Goal: Task Accomplishment & Management: Use online tool/utility

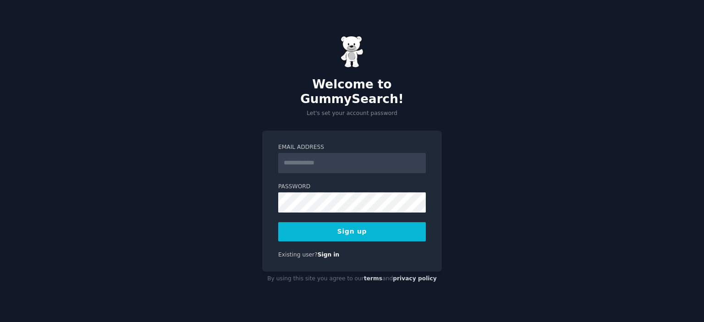
click at [334, 156] on input "Email Address" at bounding box center [352, 163] width 148 height 20
click at [321, 154] on input "**********" at bounding box center [352, 163] width 148 height 20
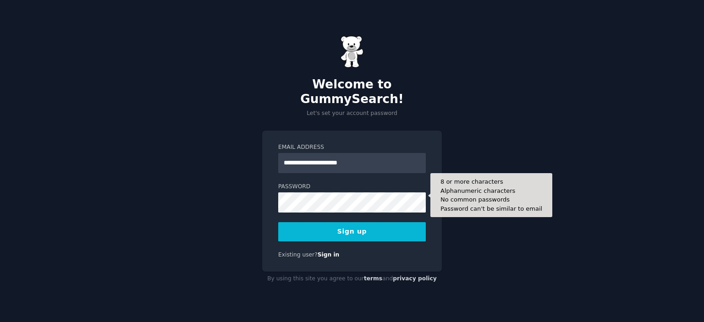
type input "**********"
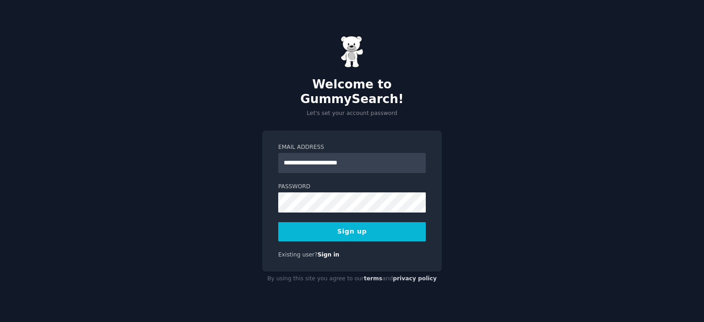
click at [300, 223] on button "Sign up" at bounding box center [352, 231] width 148 height 19
click at [320, 226] on button "Sign up" at bounding box center [352, 231] width 148 height 19
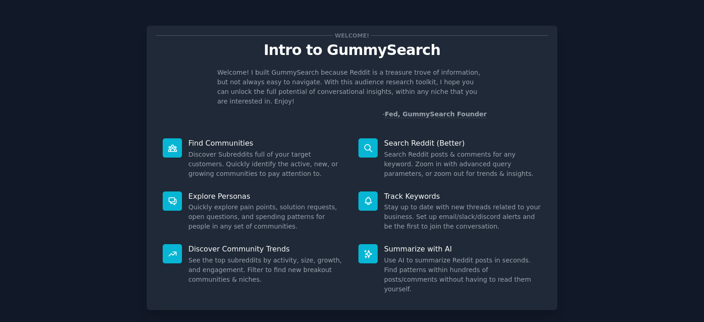
scroll to position [36, 0]
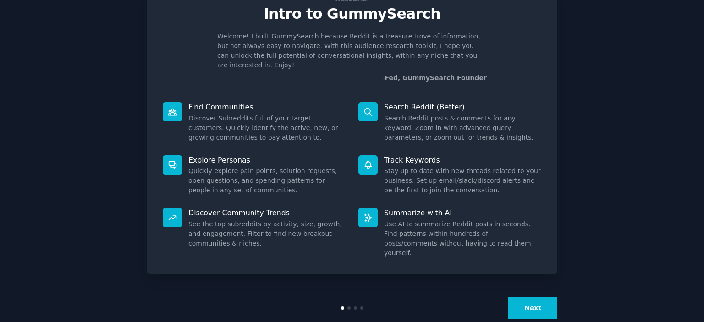
click at [551, 297] on button "Next" at bounding box center [532, 308] width 49 height 22
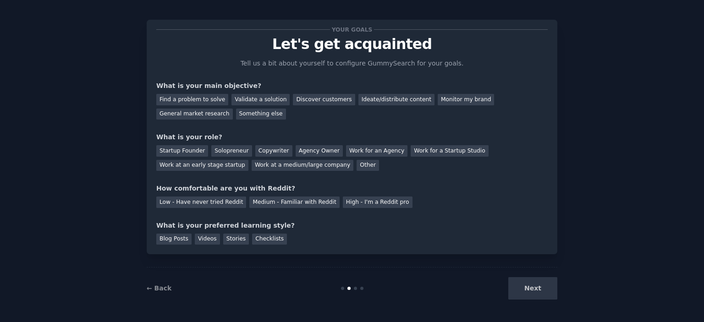
scroll to position [5, 0]
click at [539, 291] on div "Next" at bounding box center [488, 289] width 137 height 22
click at [535, 291] on div "Next" at bounding box center [488, 289] width 137 height 22
click at [200, 99] on div "Find a problem to solve" at bounding box center [192, 99] width 72 height 11
click at [217, 151] on div "Solopreneur" at bounding box center [231, 151] width 40 height 11
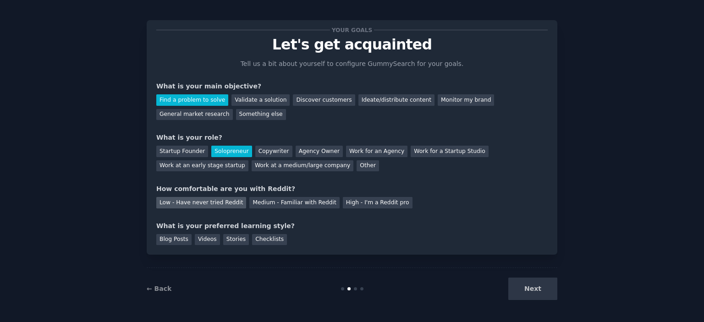
click at [225, 206] on div "Low - Have never tried Reddit" at bounding box center [201, 202] width 90 height 11
click at [264, 208] on div "Your goals Let's get acquainted Tell us a bit about yourself to configure Gummy…" at bounding box center [351, 137] width 391 height 215
click at [507, 236] on div "Blog Posts Videos Stories Checklists" at bounding box center [351, 238] width 391 height 15
click at [181, 234] on div "Blog Posts" at bounding box center [173, 239] width 35 height 11
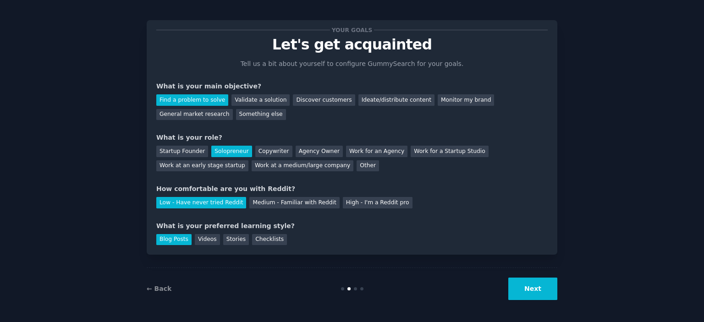
click at [521, 291] on button "Next" at bounding box center [532, 289] width 49 height 22
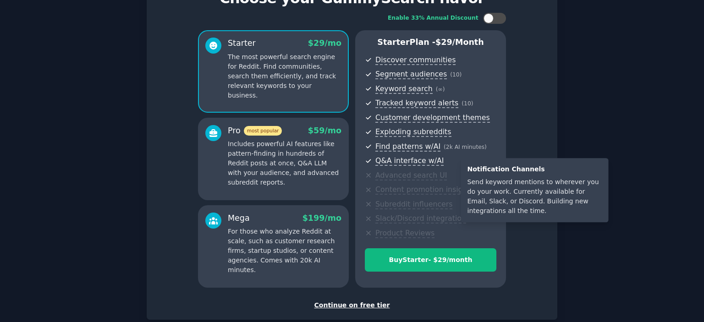
scroll to position [104, 0]
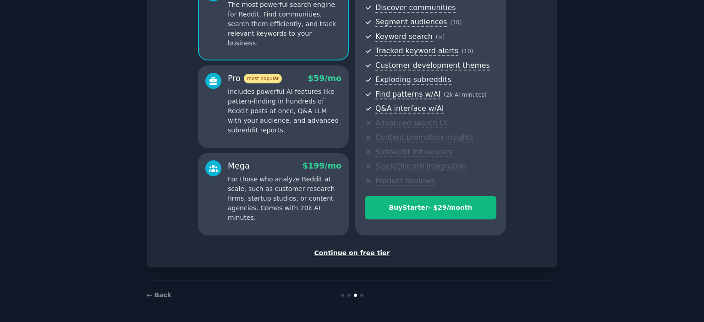
click at [346, 252] on div "Continue on free tier" at bounding box center [351, 253] width 391 height 10
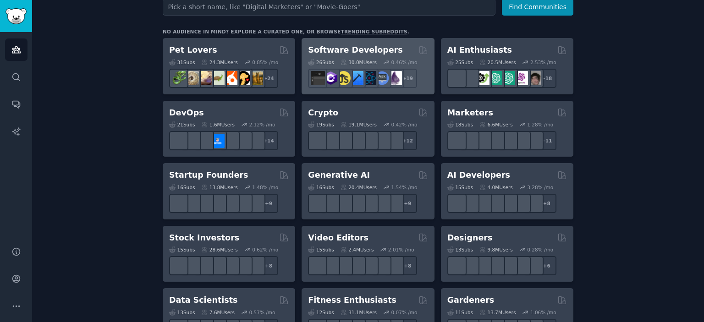
scroll to position [92, 0]
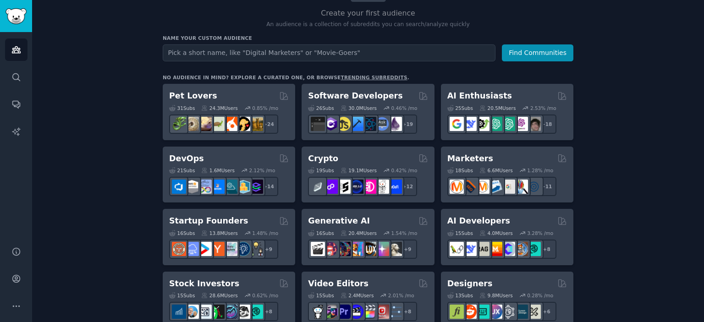
click at [371, 56] on input "text" at bounding box center [329, 52] width 333 height 17
type input "funny"
click at [522, 49] on button "Find Communities" at bounding box center [537, 52] width 71 height 17
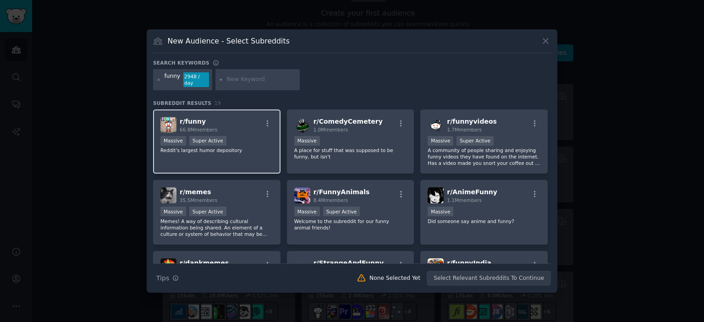
click at [191, 118] on span "r/ funny" at bounding box center [193, 121] width 26 height 7
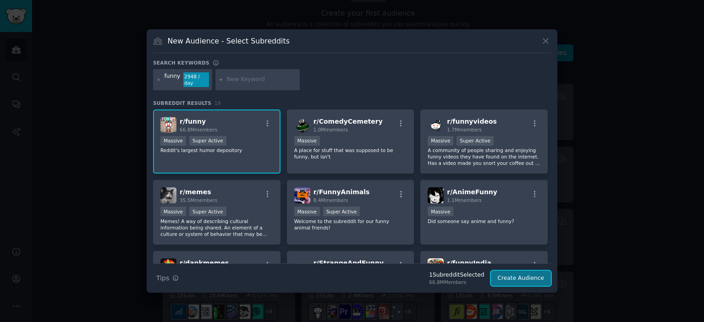
click at [517, 273] on button "Create Audience" at bounding box center [521, 279] width 60 height 16
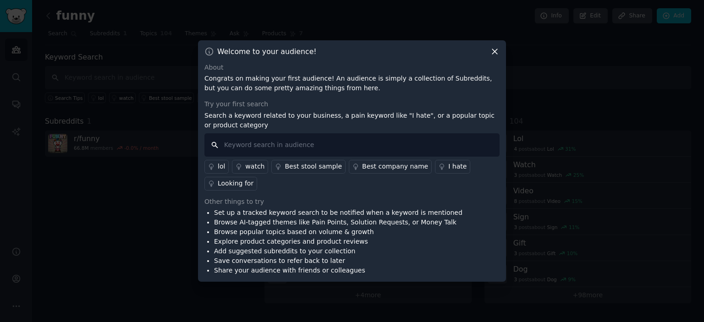
click at [272, 144] on input "text" at bounding box center [351, 144] width 295 height 23
click at [270, 119] on p "Search a keyword related to your business, a pain keyword like "I hate", or a p…" at bounding box center [351, 120] width 295 height 19
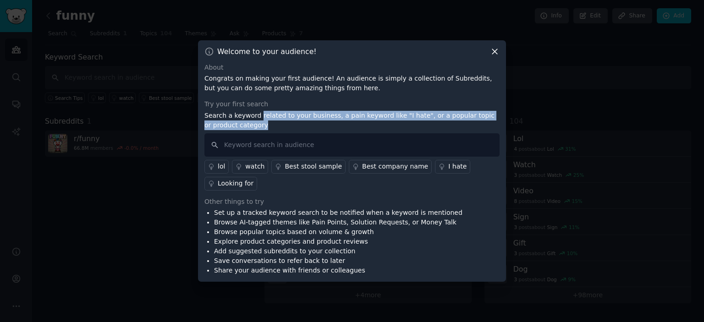
drag, startPoint x: 270, startPoint y: 119, endPoint x: 312, endPoint y: 123, distance: 41.9
click at [312, 123] on p "Search a keyword related to your business, a pain keyword like "I hate", or a p…" at bounding box center [351, 120] width 295 height 19
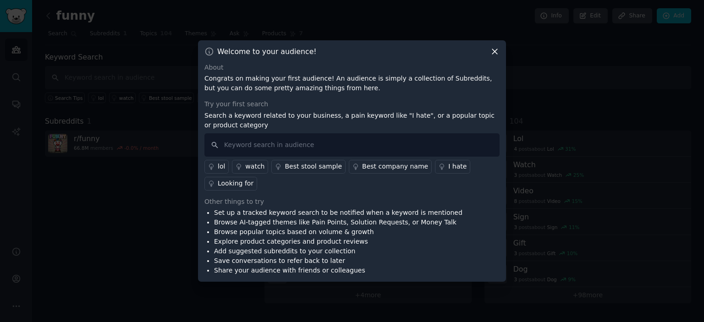
click at [424, 117] on p "Search a keyword related to your business, a pain keyword like "I hate", or a p…" at bounding box center [351, 120] width 295 height 19
drag, startPoint x: 424, startPoint y: 117, endPoint x: 447, endPoint y: 119, distance: 23.0
click at [447, 119] on p "Search a keyword related to your business, a pain keyword like "I hate", or a p…" at bounding box center [351, 120] width 295 height 19
click at [496, 49] on icon at bounding box center [495, 52] width 10 height 10
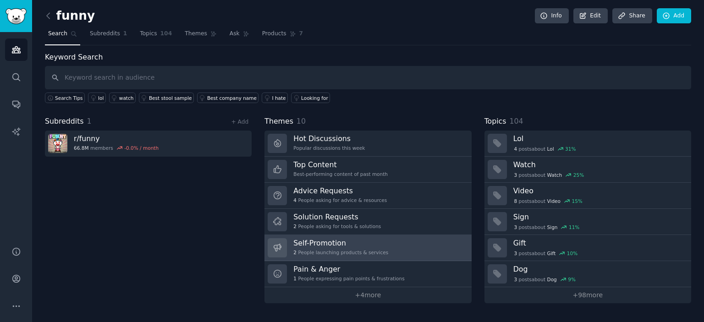
click at [318, 244] on h3 "Self-Promotion" at bounding box center [340, 243] width 95 height 10
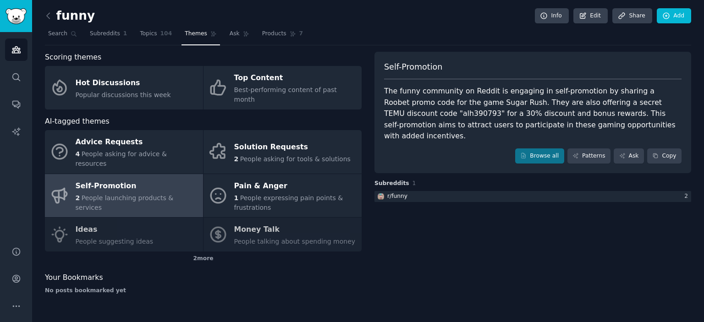
click at [427, 106] on div "The funny community on Reddit is engaging in self-promotion by sharing a Roobet…" at bounding box center [532, 114] width 297 height 56
click at [554, 148] on link "Browse all" at bounding box center [539, 156] width 49 height 16
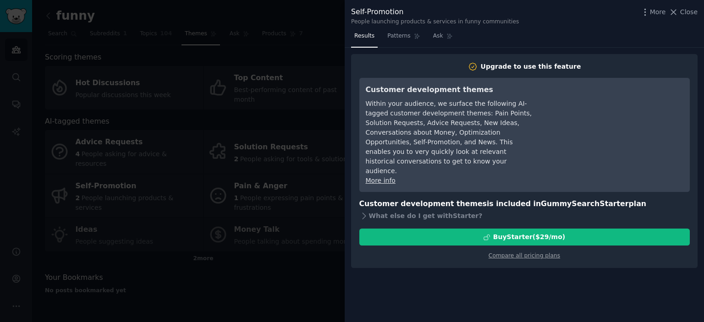
click at [298, 34] on div at bounding box center [352, 161] width 704 height 322
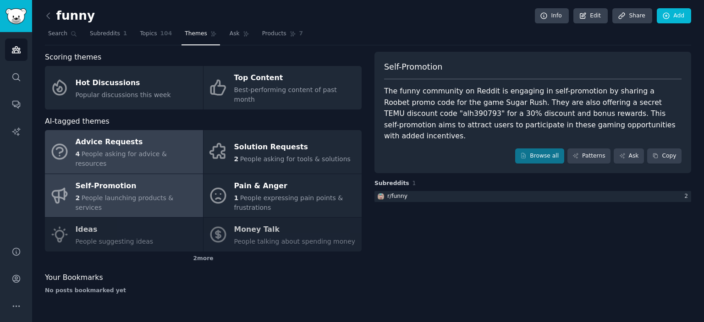
click at [105, 138] on div "Advice Requests" at bounding box center [137, 142] width 123 height 15
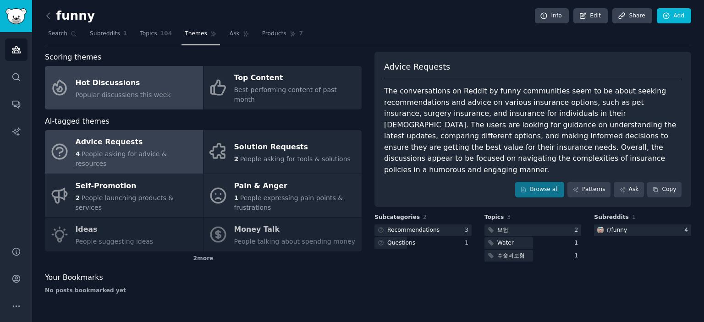
click at [112, 81] on div "Hot Discussions" at bounding box center [123, 83] width 95 height 15
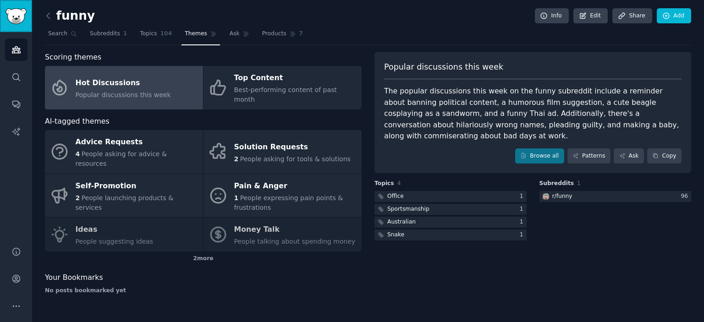
click at [22, 24] on link "Sidebar" at bounding box center [16, 16] width 32 height 32
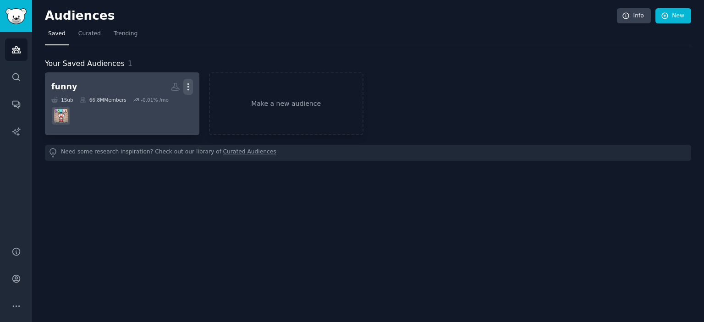
click at [187, 88] on icon "button" at bounding box center [188, 87] width 10 height 10
click at [167, 103] on p "Delete" at bounding box center [163, 106] width 21 height 10
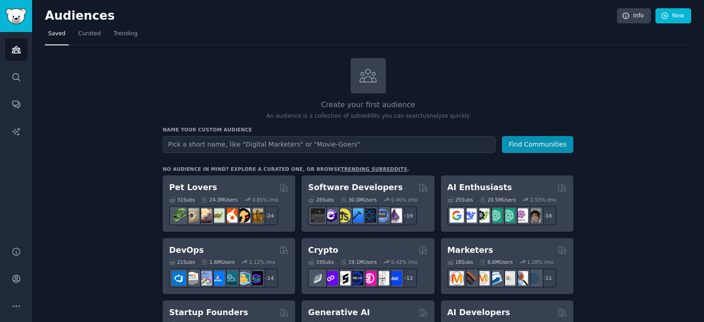
click at [238, 143] on input "text" at bounding box center [329, 144] width 333 height 17
click at [114, 33] on span "Trending" at bounding box center [126, 34] width 24 height 8
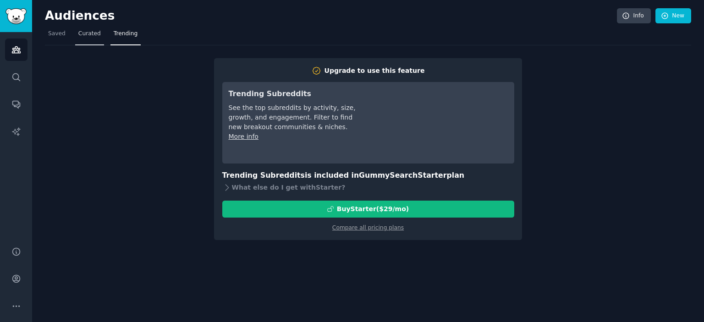
click at [89, 41] on link "Curated" at bounding box center [89, 36] width 29 height 19
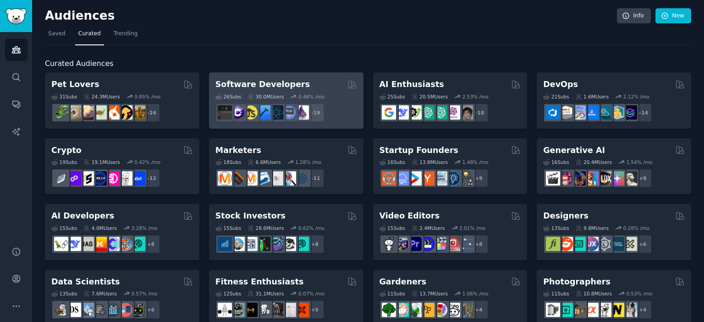
click at [260, 96] on div "30.0M Users" at bounding box center [265, 96] width 36 height 6
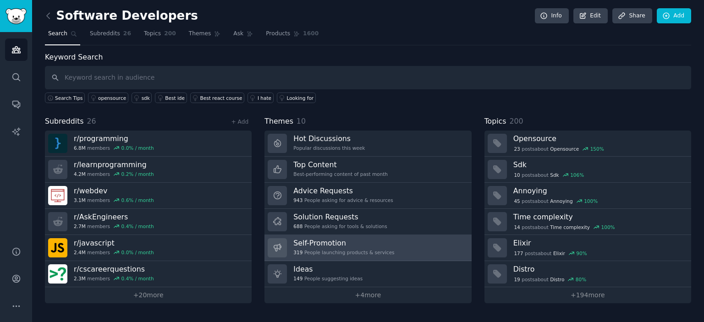
click at [346, 241] on h3 "Self-Promotion" at bounding box center [343, 243] width 101 height 10
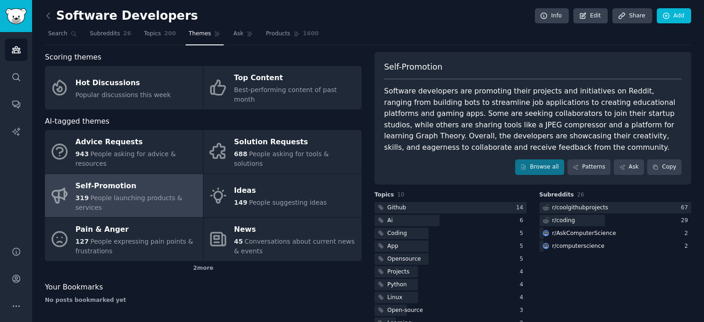
scroll to position [20, 0]
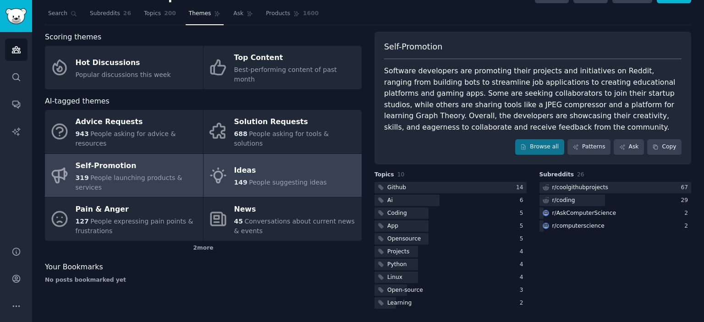
click at [280, 164] on div "Ideas" at bounding box center [280, 171] width 93 height 15
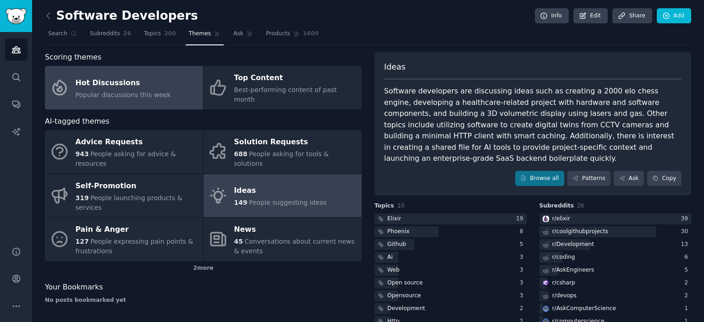
click at [92, 77] on div "Hot Discussions" at bounding box center [123, 83] width 95 height 15
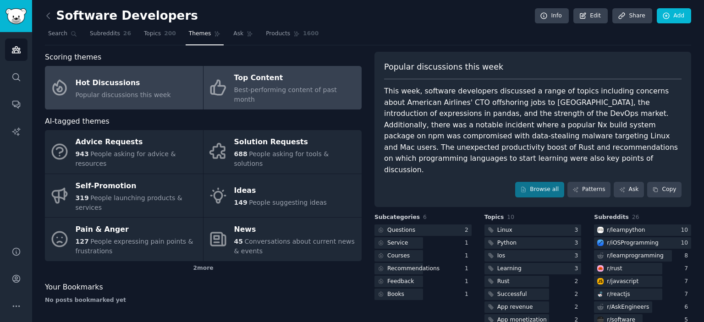
click at [249, 81] on div "Top Content" at bounding box center [295, 78] width 123 height 15
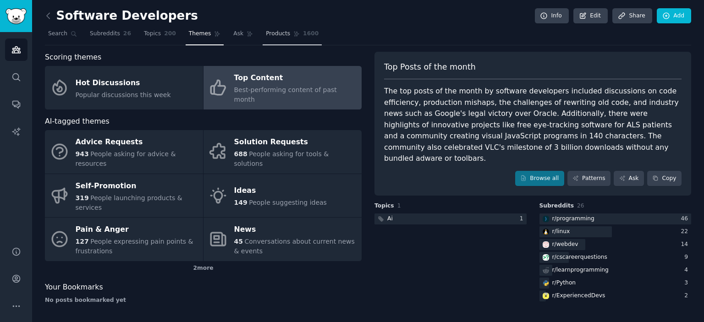
click at [266, 39] on link "Products 1600" at bounding box center [292, 36] width 59 height 19
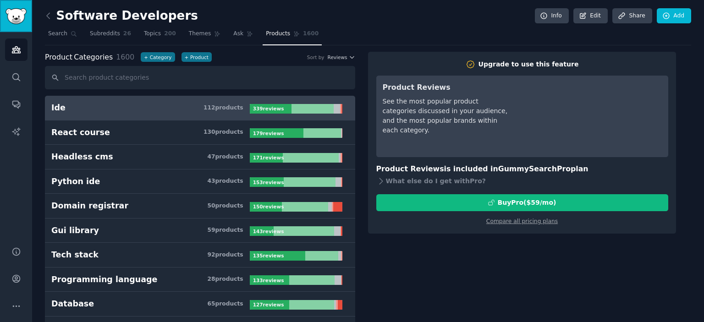
click at [28, 22] on link "Sidebar" at bounding box center [16, 16] width 32 height 32
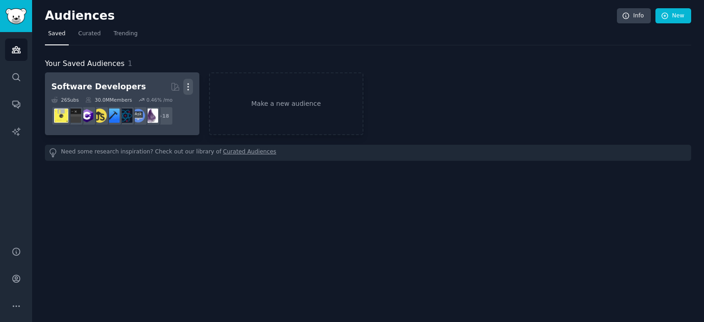
click at [188, 84] on icon "button" at bounding box center [187, 87] width 1 height 6
click at [165, 104] on p "Delete" at bounding box center [163, 106] width 21 height 10
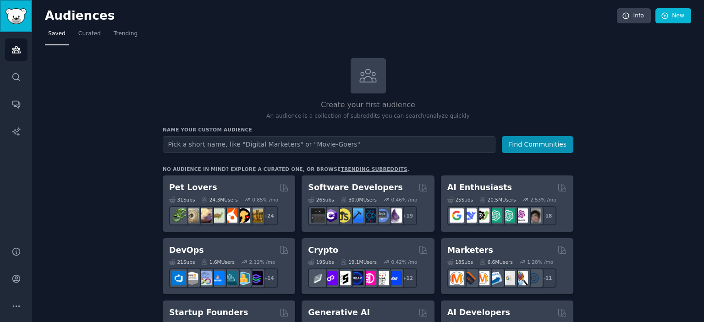
click at [20, 22] on img "Sidebar" at bounding box center [15, 16] width 21 height 16
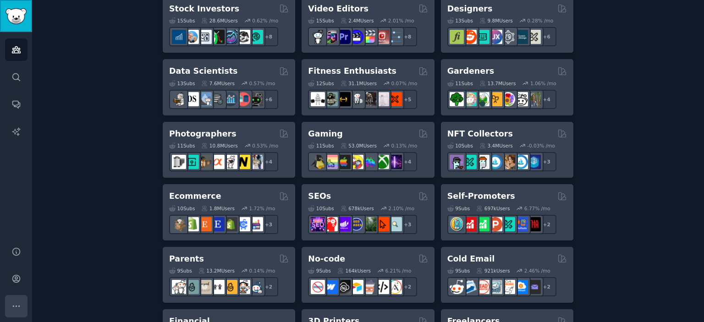
click at [16, 304] on icon "Sidebar" at bounding box center [16, 307] width 10 height 10
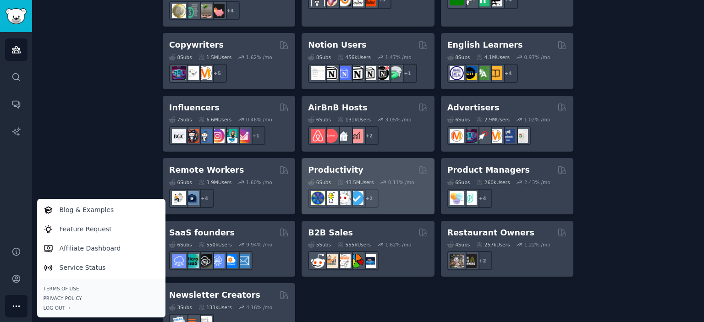
scroll to position [734, 0]
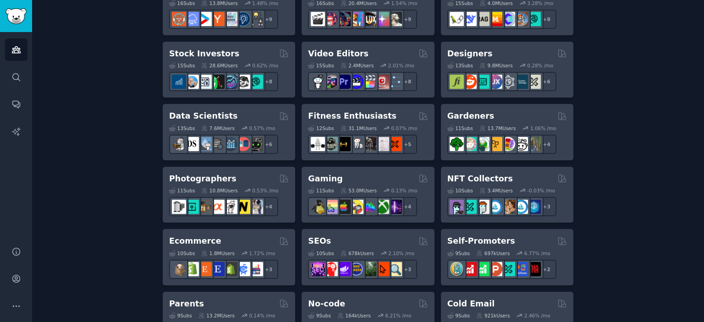
scroll to position [0, 0]
